Goal: Information Seeking & Learning: Learn about a topic

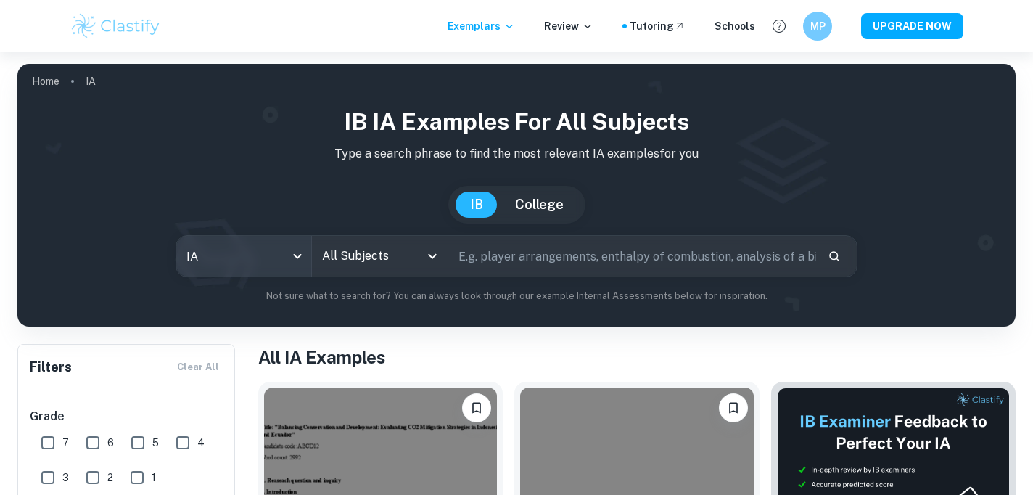
click at [210, 236] on body "We value your privacy We use cookies to enhance your browsing experience, serve…" at bounding box center [516, 299] width 1033 height 495
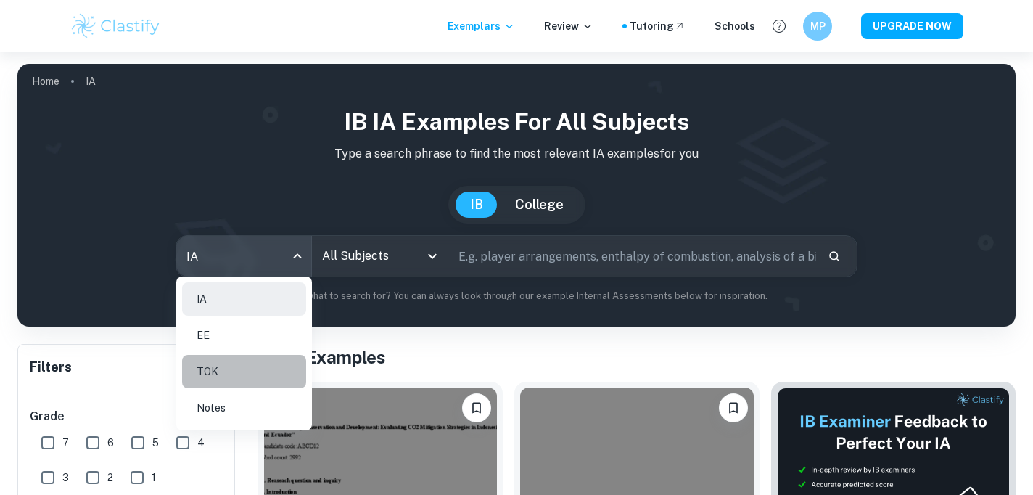
click at [242, 369] on li "TOK" at bounding box center [244, 371] width 124 height 33
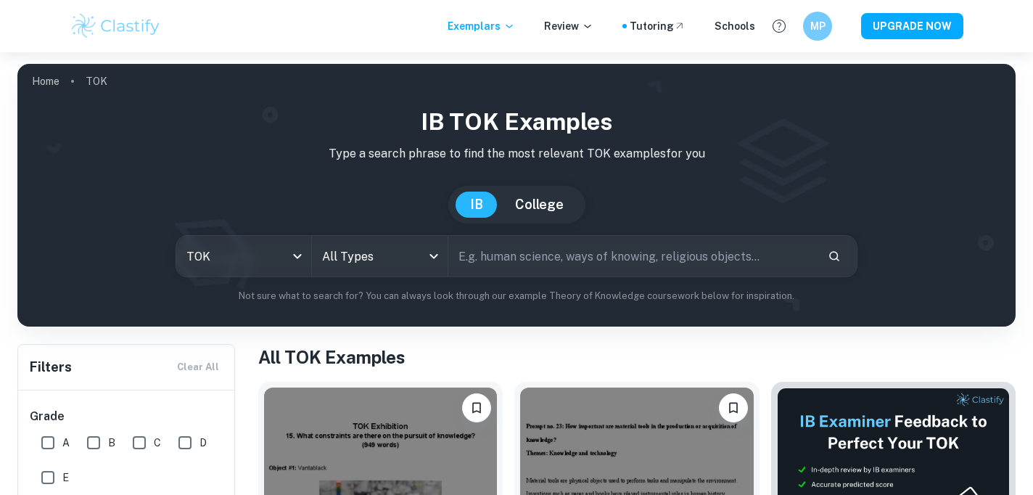
click at [377, 278] on div "IB TOK examples Type a search phrase to find the most relevant TOK examples for…" at bounding box center [516, 203] width 975 height 199
click at [377, 265] on body "We value your privacy We use cookies to enhance your browsing experience, serve…" at bounding box center [516, 299] width 1033 height 495
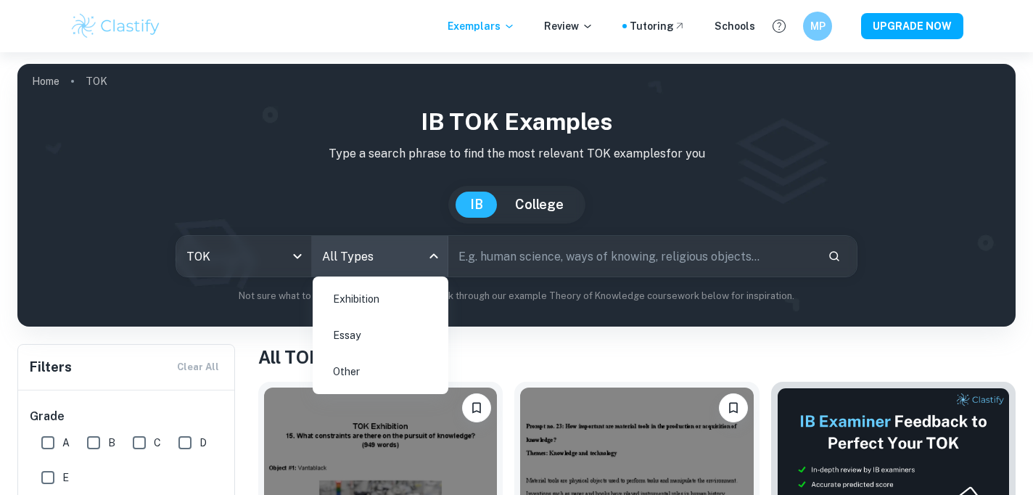
click at [385, 309] on li "Exhibition" at bounding box center [380, 298] width 124 height 33
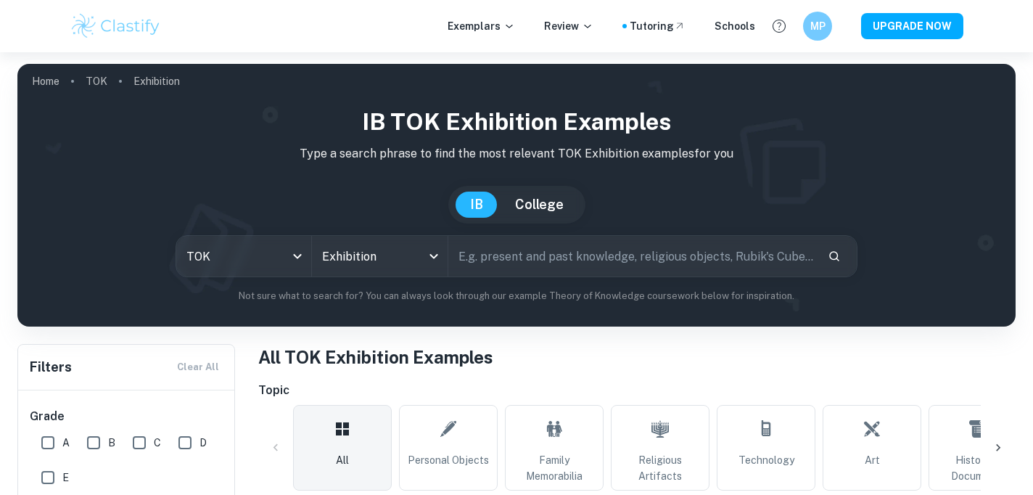
click at [476, 272] on input "text" at bounding box center [632, 256] width 368 height 41
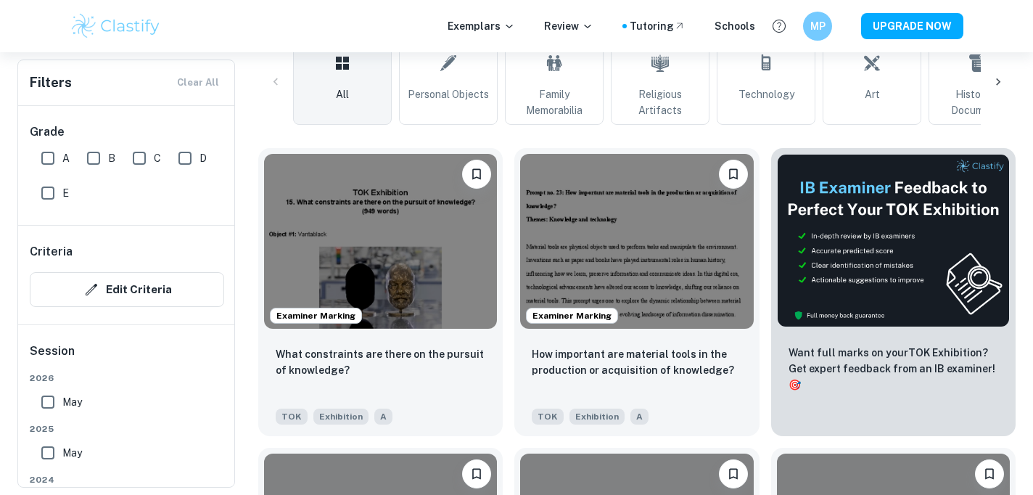
scroll to position [409, 0]
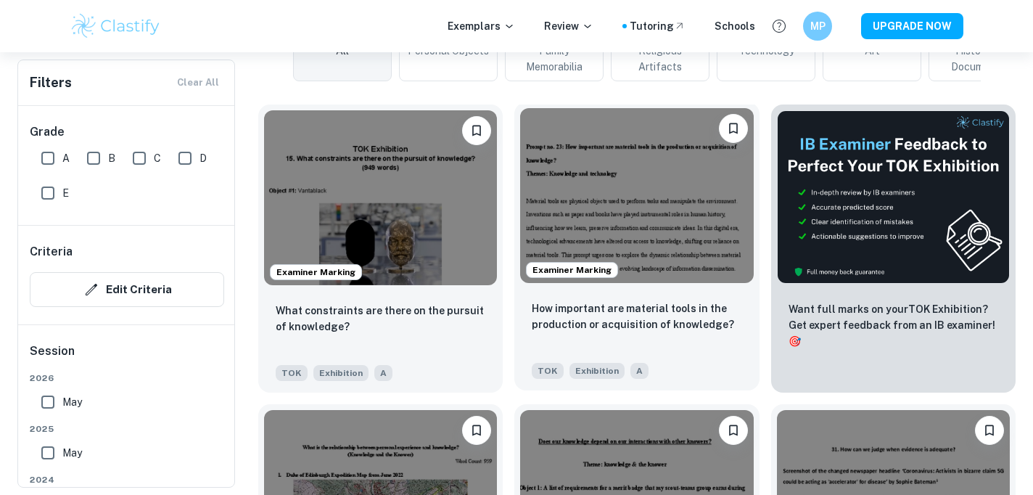
click at [598, 200] on img at bounding box center [636, 195] width 233 height 175
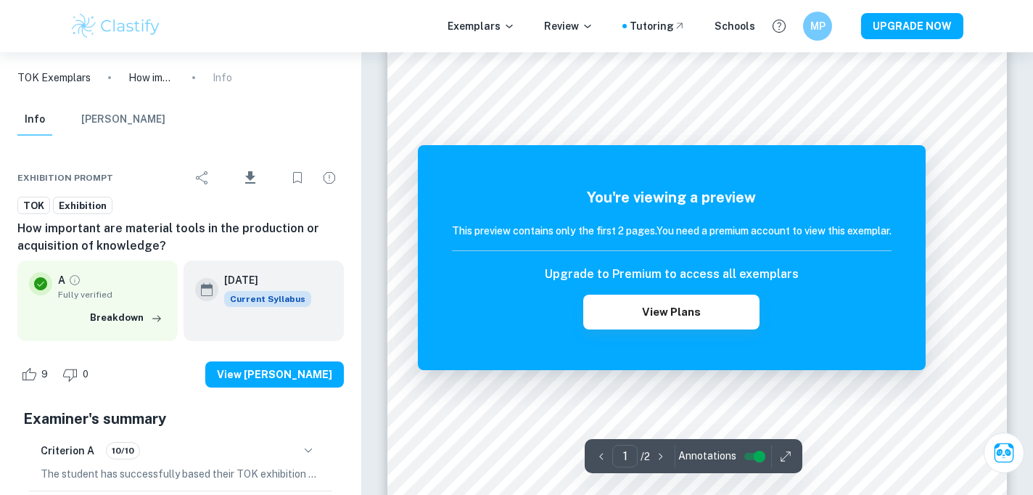
scroll to position [107, 0]
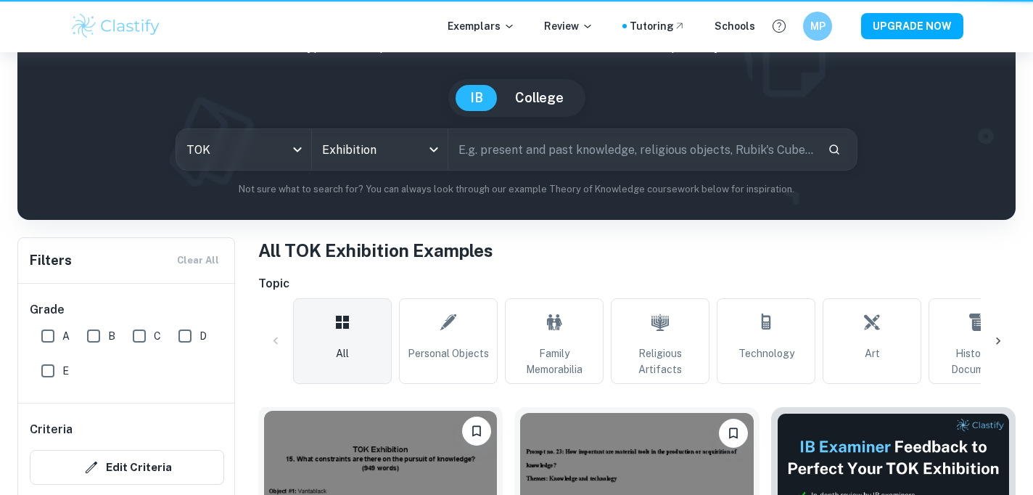
scroll to position [409, 0]
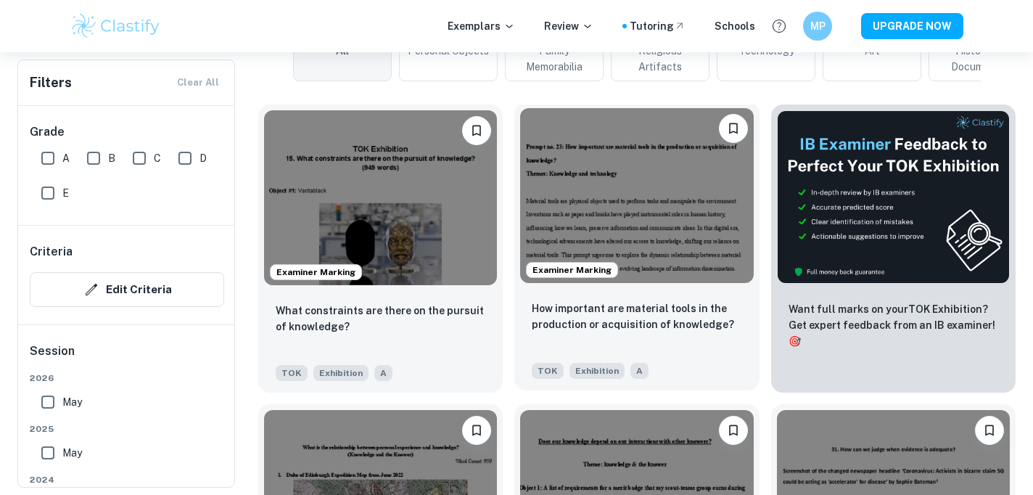
click at [647, 265] on img at bounding box center [636, 195] width 233 height 175
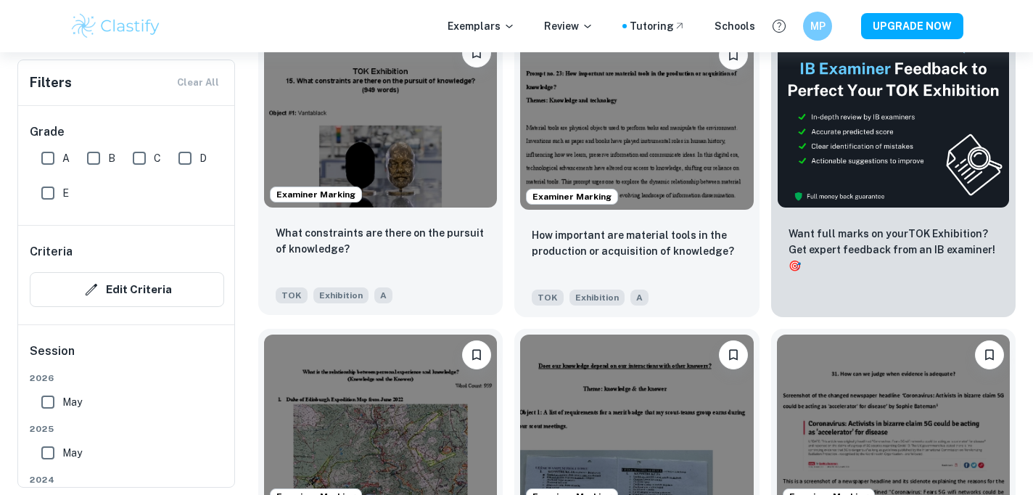
scroll to position [511, 0]
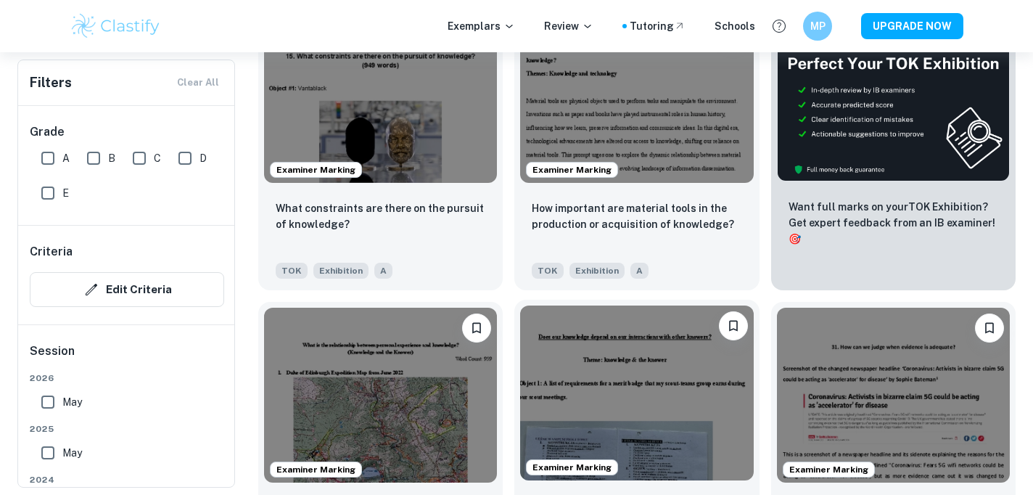
click at [632, 395] on img at bounding box center [636, 392] width 233 height 175
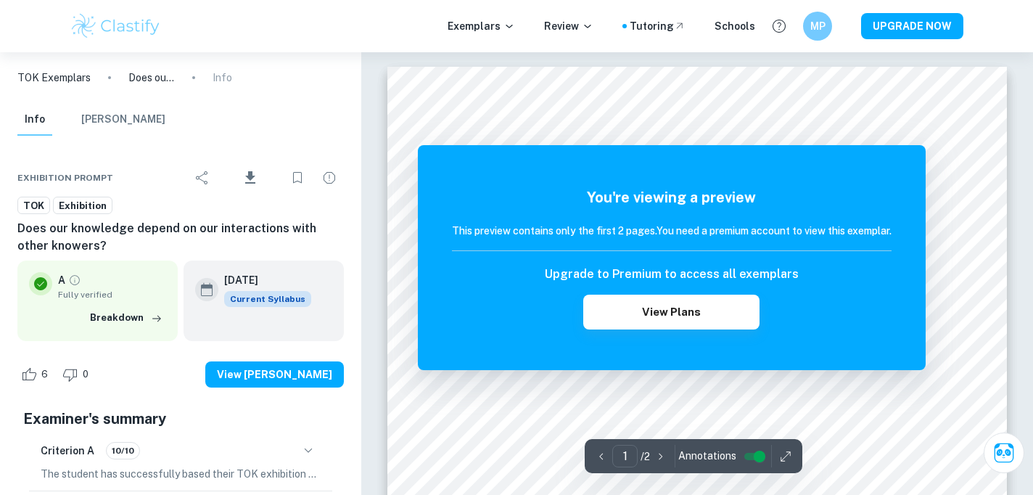
click at [658, 457] on icon "button" at bounding box center [660, 456] width 15 height 15
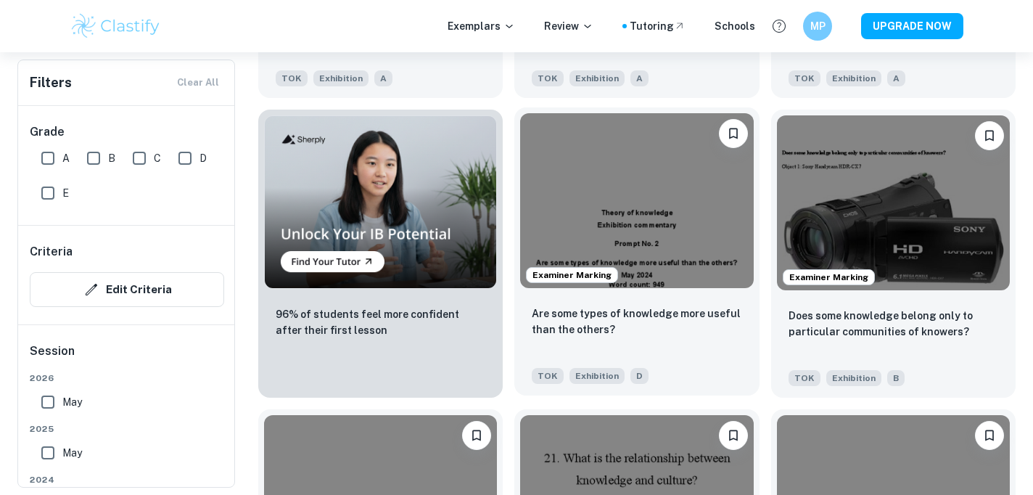
scroll to position [1020, 0]
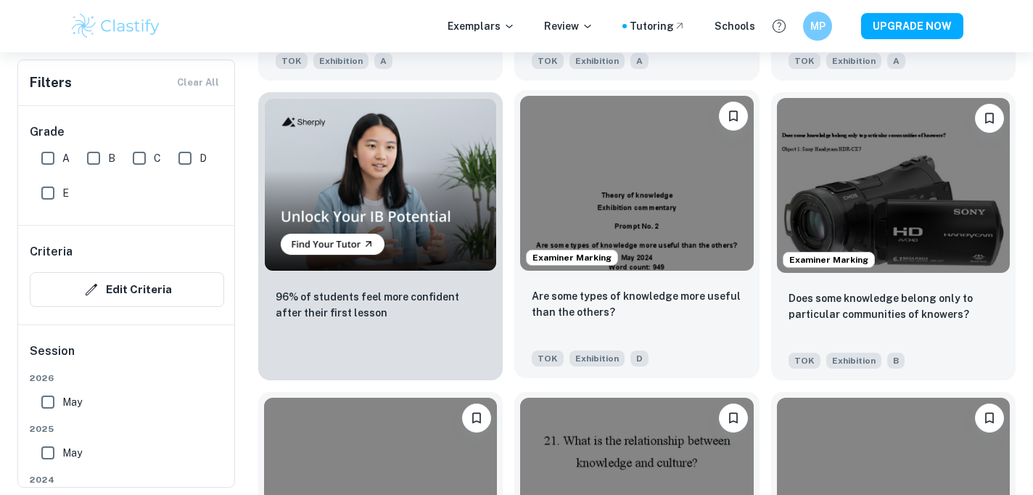
click at [595, 192] on img at bounding box center [636, 183] width 233 height 175
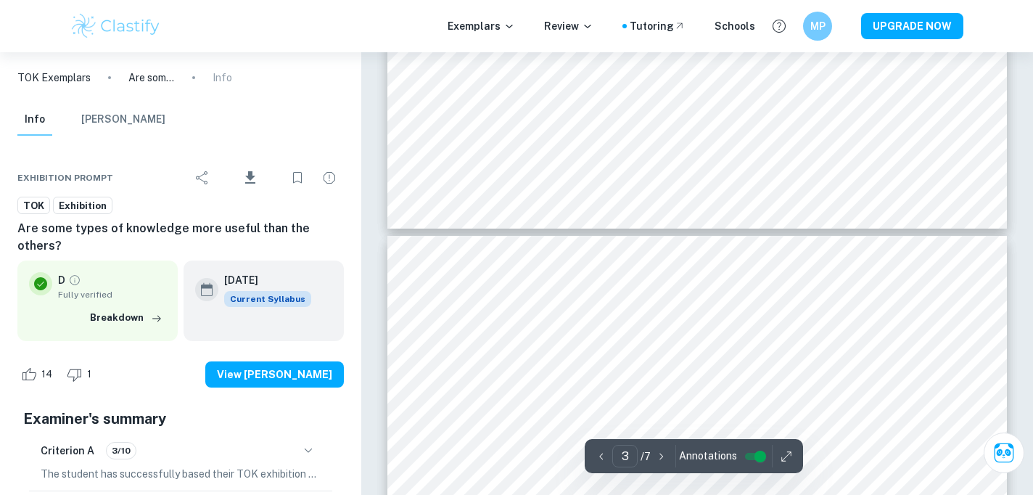
type input "4"
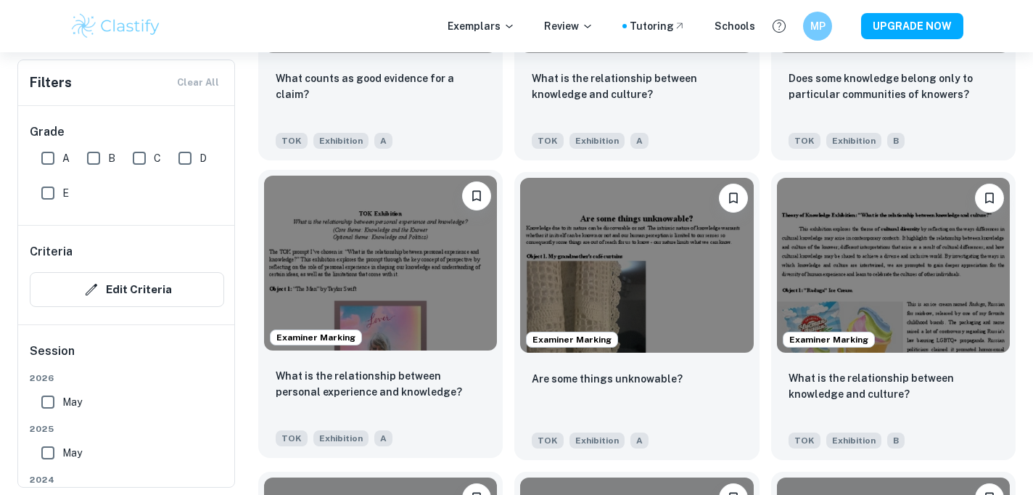
scroll to position [1543, 0]
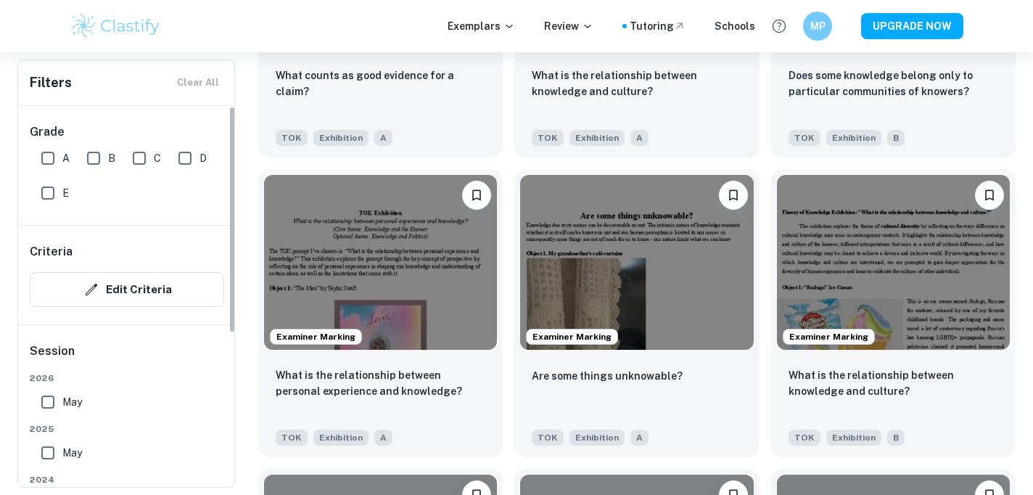
click at [44, 150] on input "A" at bounding box center [47, 158] width 29 height 29
checkbox input "true"
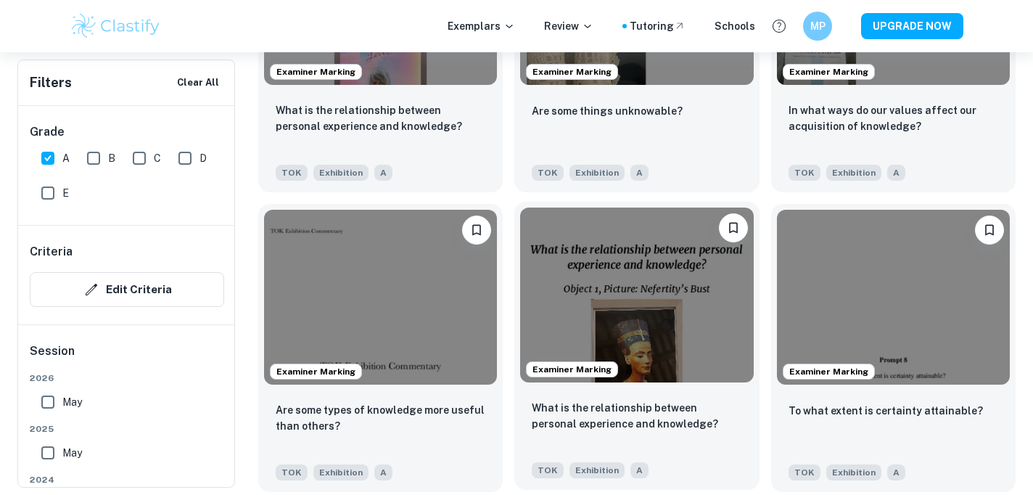
click at [549, 309] on img at bounding box center [636, 294] width 233 height 175
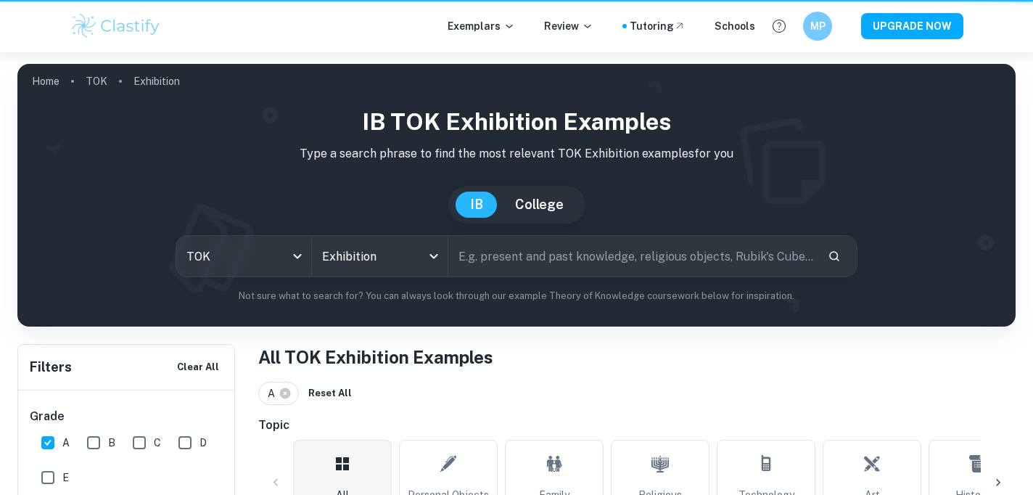
scroll to position [1543, 0]
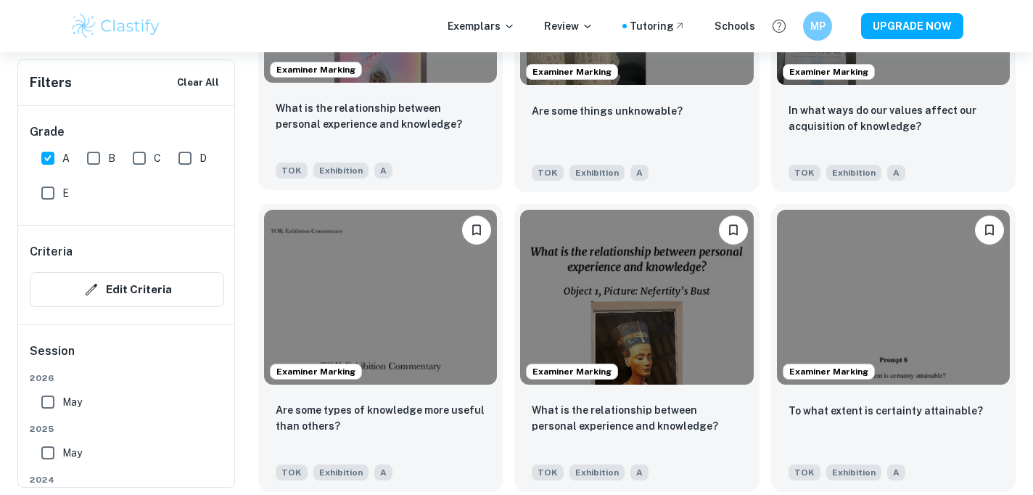
click at [322, 112] on p "What is the relationship between personal experience and knowledge?" at bounding box center [381, 116] width 210 height 32
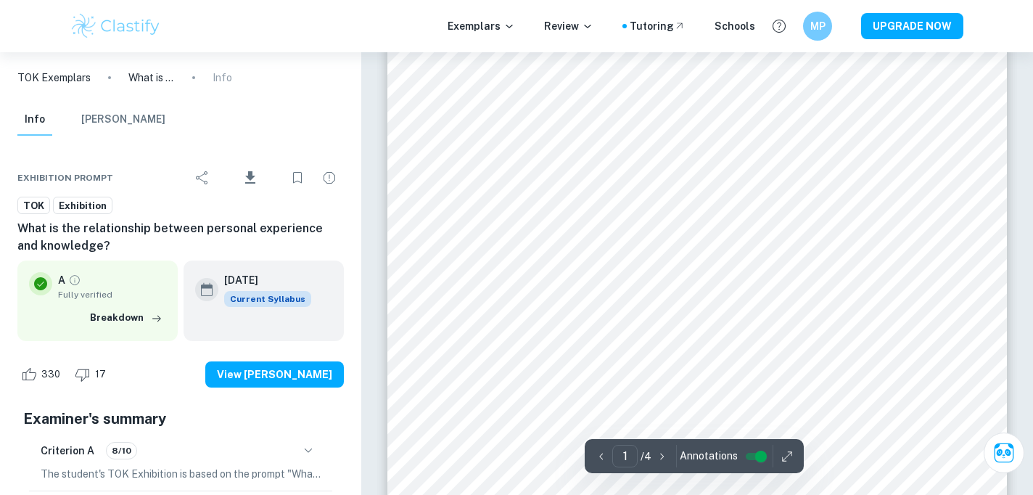
scroll to position [90, 0]
type input "4"
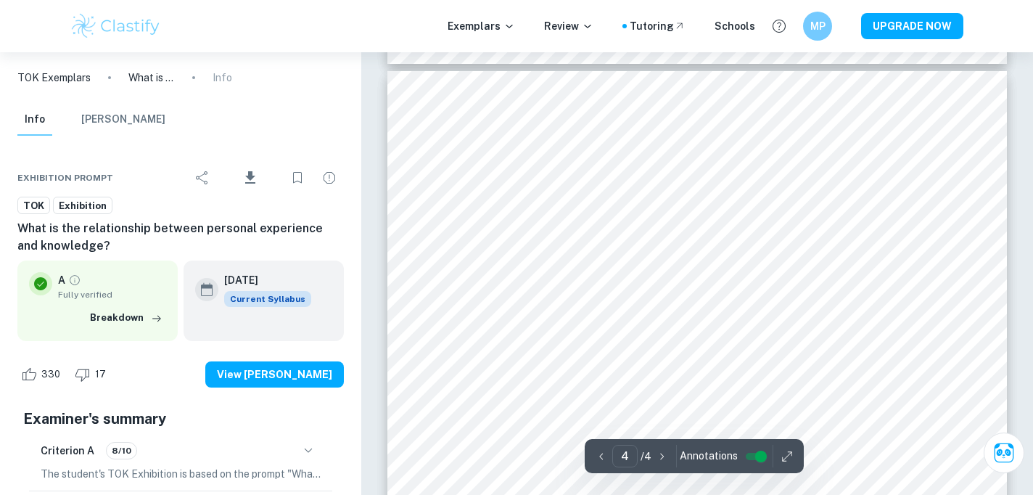
scroll to position [2617, 0]
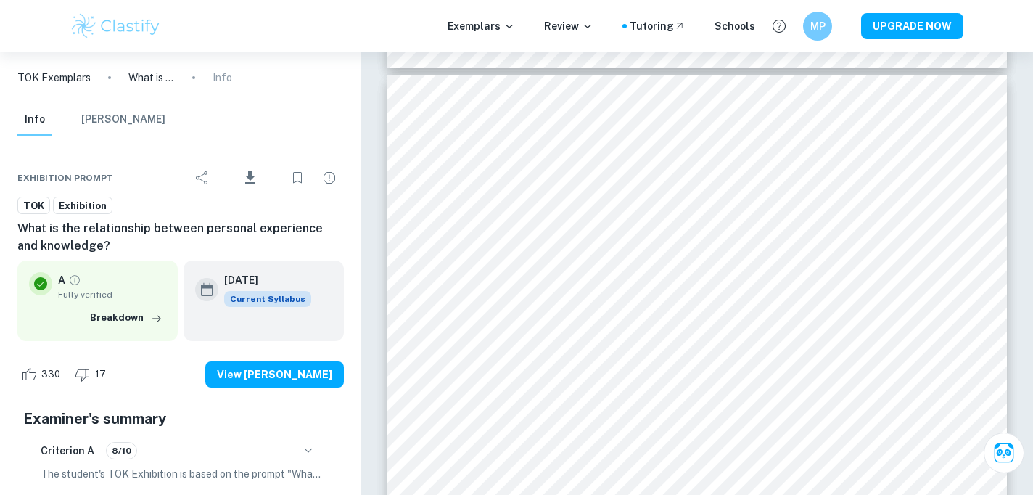
scroll to position [1543, 0]
